Goal: Share content: Share content

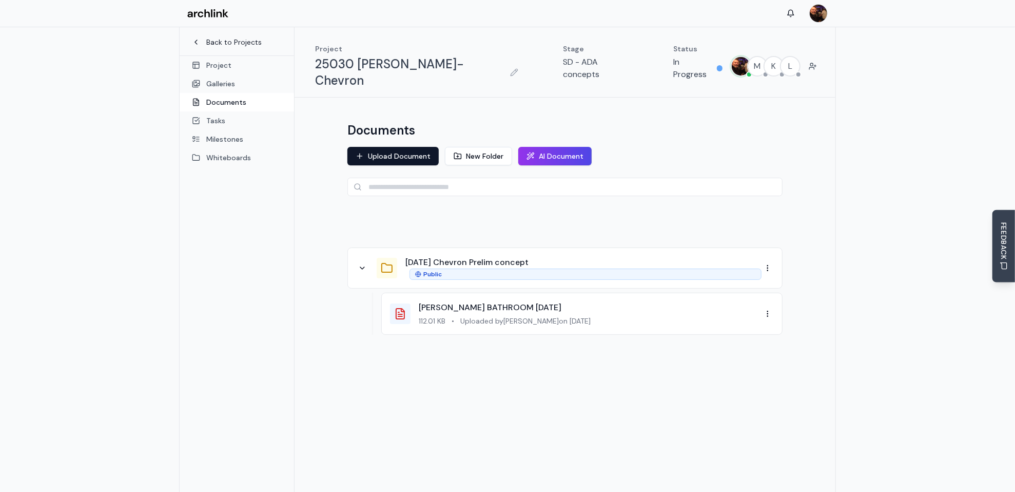
click at [241, 41] on link "Back to Projects" at bounding box center [237, 42] width 90 height 10
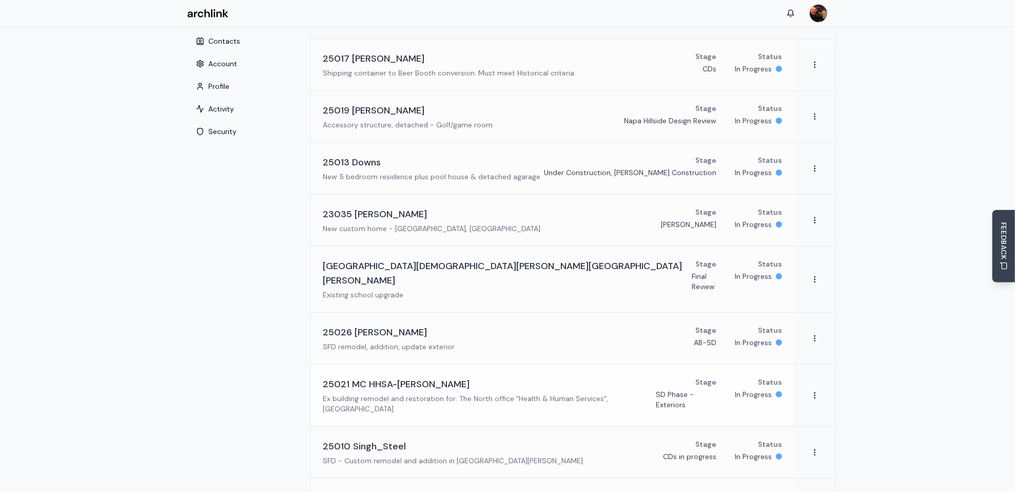
scroll to position [50, 0]
click at [416, 377] on h3 "25021 MC HHSA-[PERSON_NAME]" at bounding box center [396, 384] width 147 height 14
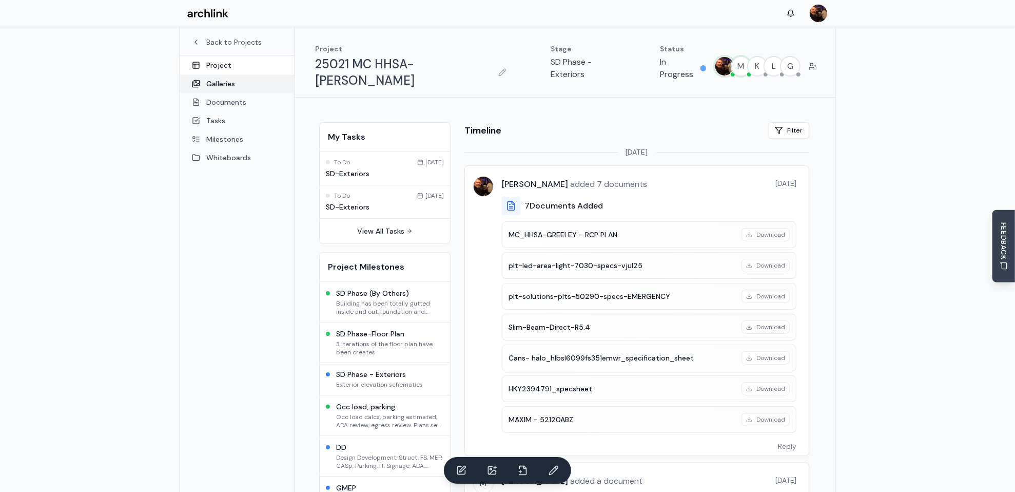
click at [224, 83] on link "Galleries" at bounding box center [237, 83] width 114 height 18
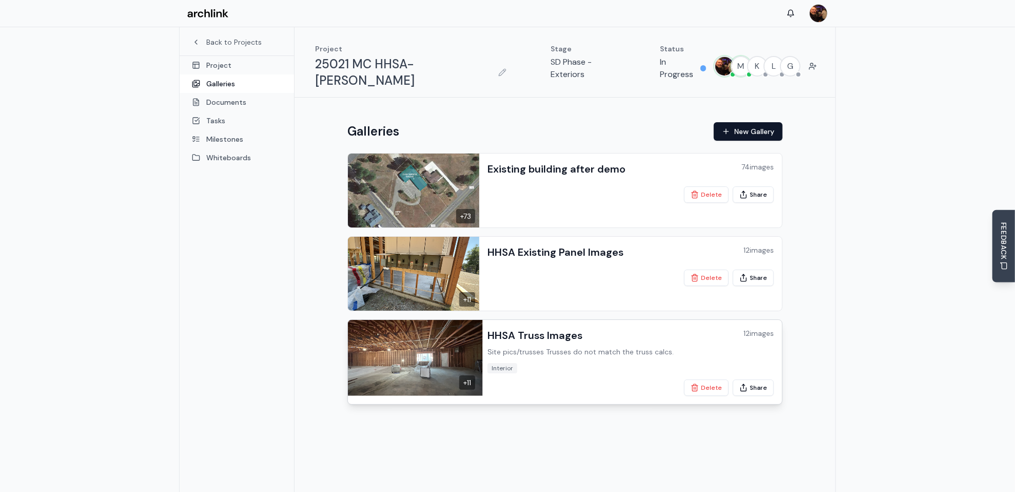
click at [524, 328] on h3 "HHSA Truss Images" at bounding box center [534, 335] width 95 height 14
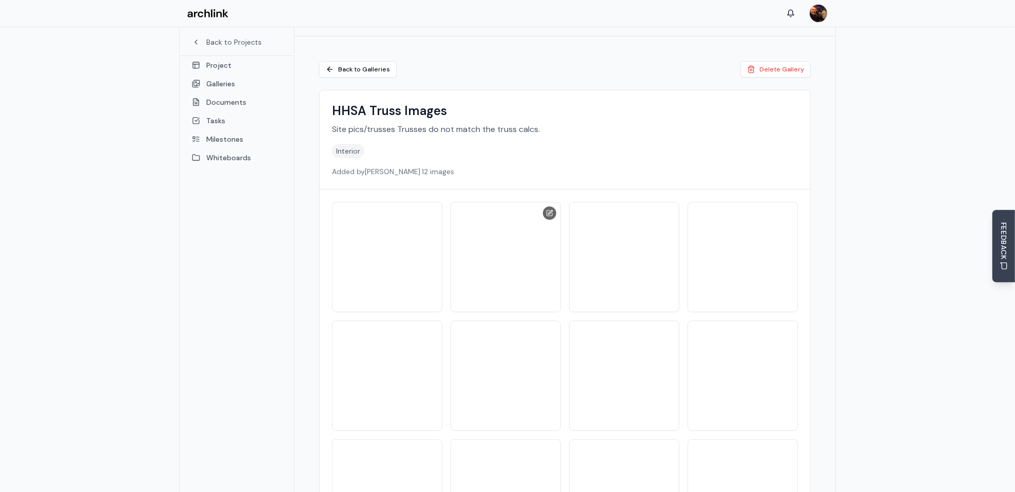
scroll to position [51, 0]
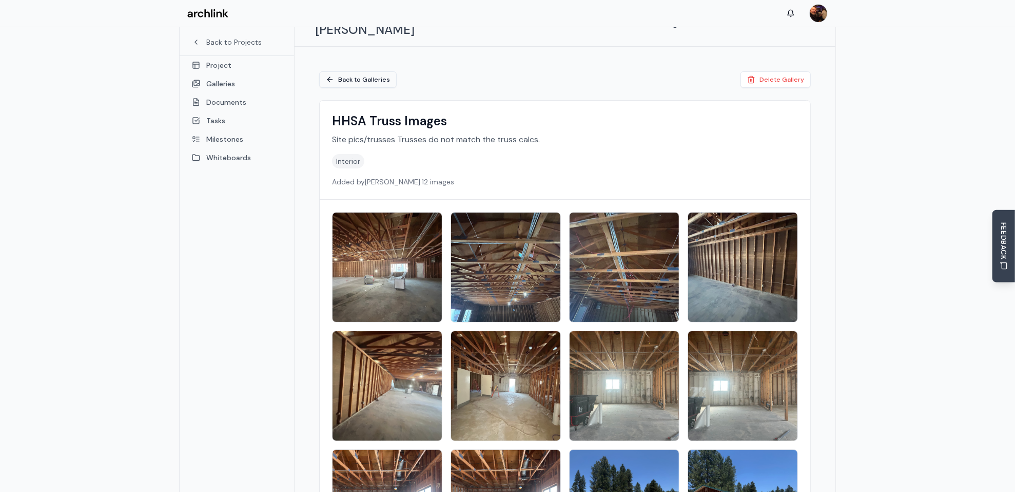
click at [364, 71] on link "Back to Galleries" at bounding box center [357, 79] width 77 height 16
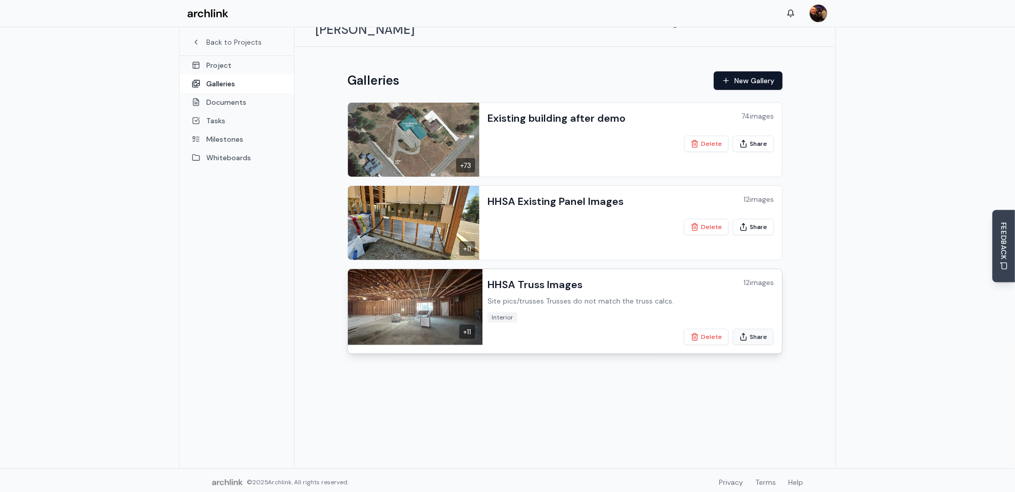
click at [760, 328] on button "Share" at bounding box center [753, 336] width 41 height 16
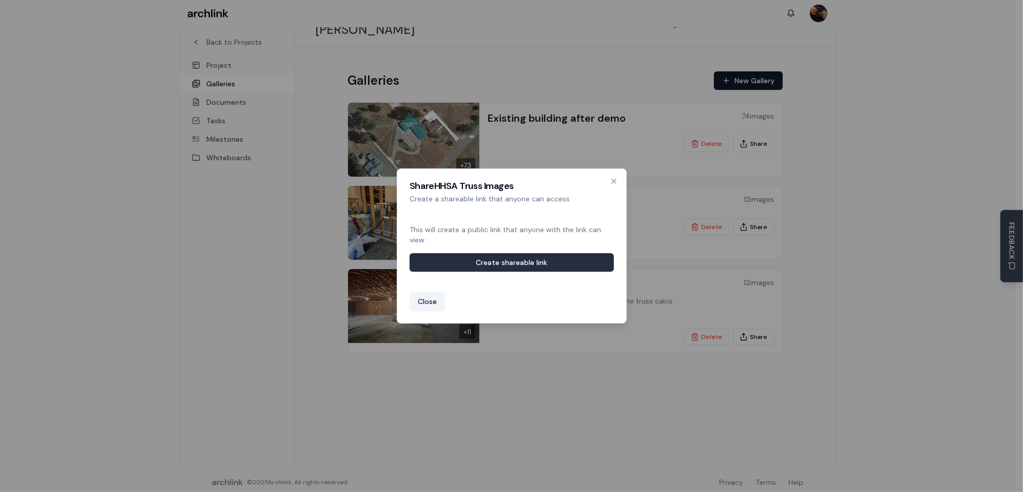
click at [534, 264] on button "Create shareable link" at bounding box center [511, 262] width 204 height 18
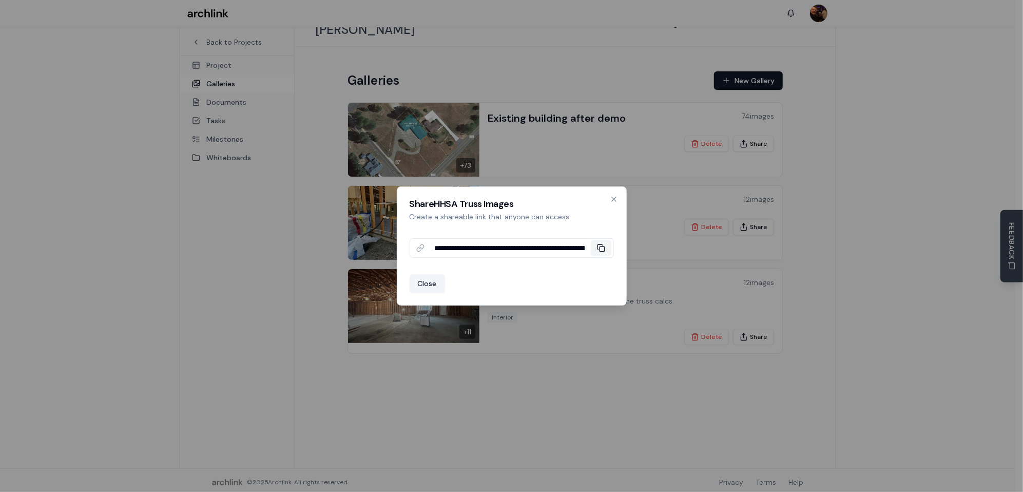
click at [603, 251] on icon at bounding box center [601, 248] width 8 height 8
